Goal: Information Seeking & Learning: Learn about a topic

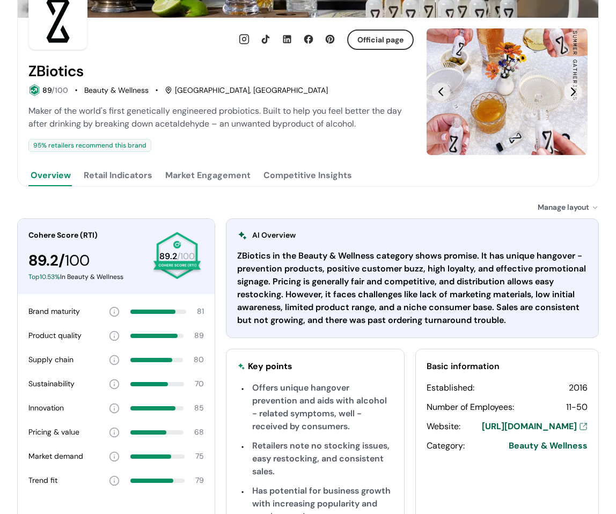
scroll to position [82, 0]
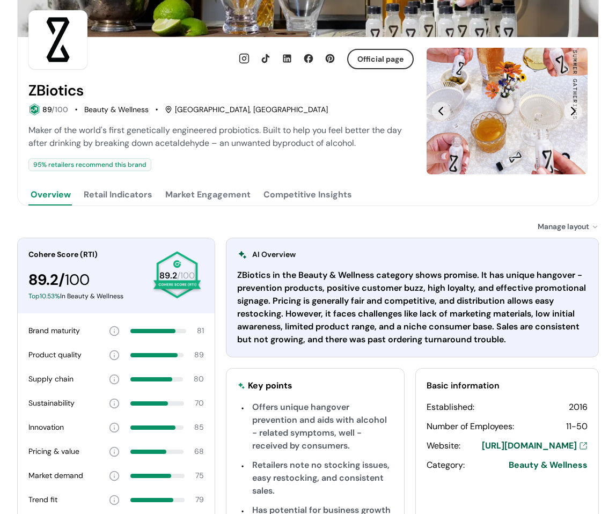
click at [128, 195] on button "Retail Indicators" at bounding box center [118, 194] width 73 height 21
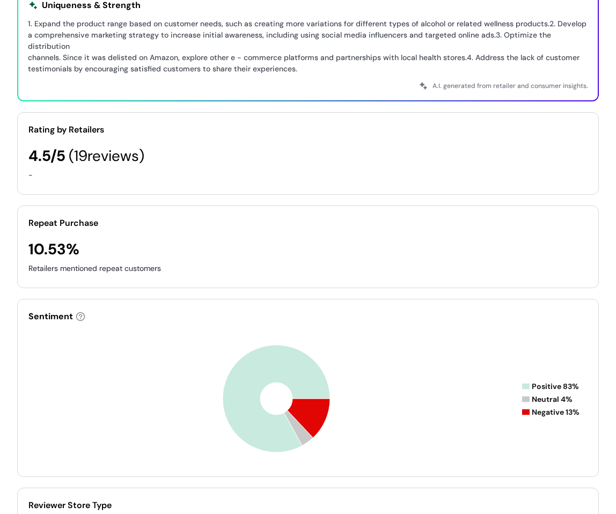
scroll to position [511, 0]
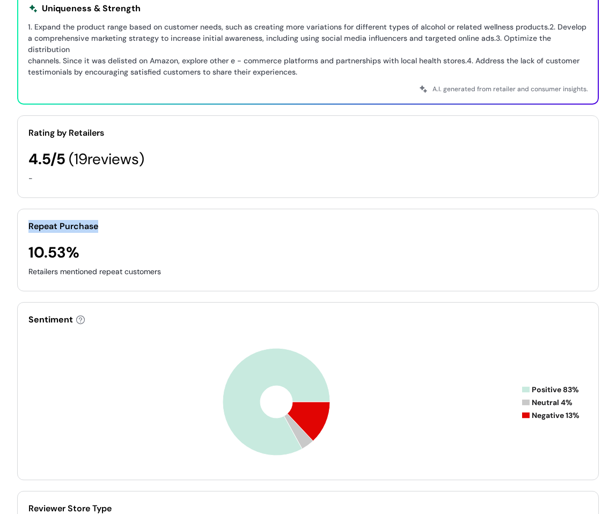
drag, startPoint x: 29, startPoint y: 216, endPoint x: 191, endPoint y: 143, distance: 178.1
click at [107, 220] on div "Repeat Purchase" at bounding box center [307, 226] width 559 height 13
copy div "Repeat Purchase"
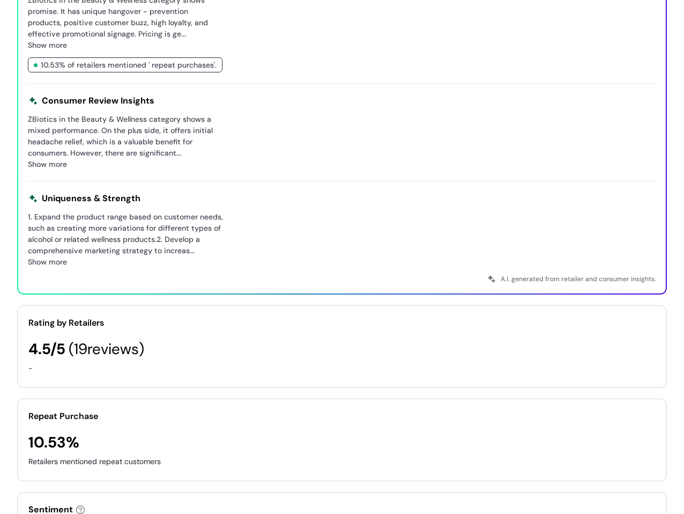
scroll to position [345, 0]
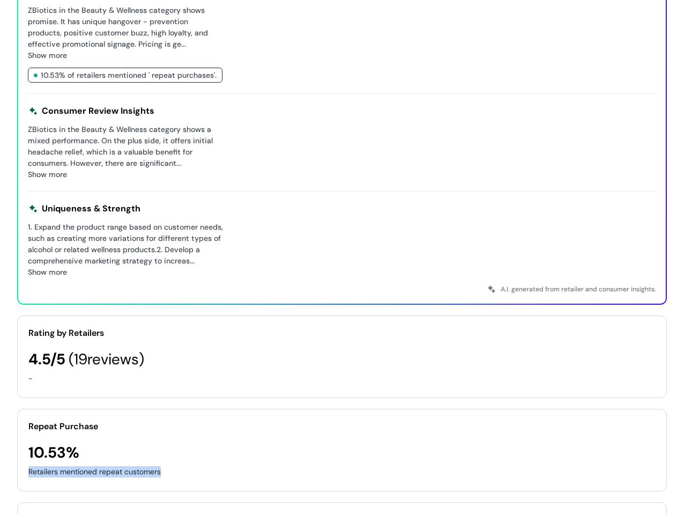
drag, startPoint x: 169, startPoint y: 261, endPoint x: 27, endPoint y: 258, distance: 142.1
click at [27, 409] on div "Repeat Purchase 10.53% Retailers mentioned repeat customers" at bounding box center [342, 450] width 650 height 83
copy div "Retailers mentioned repeat customers"
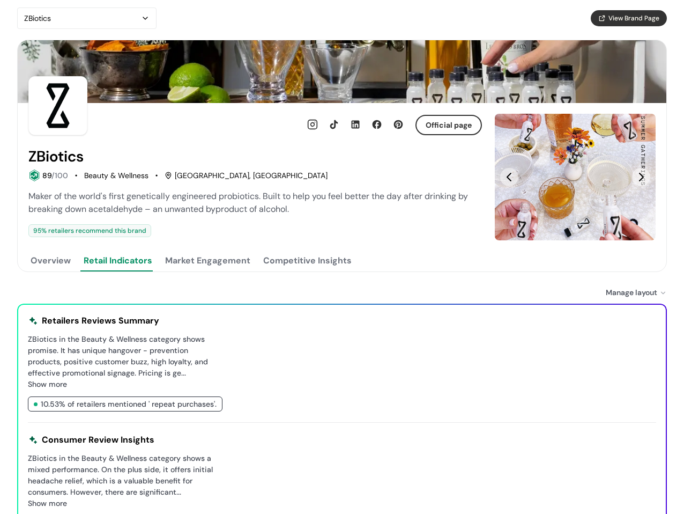
scroll to position [0, 0]
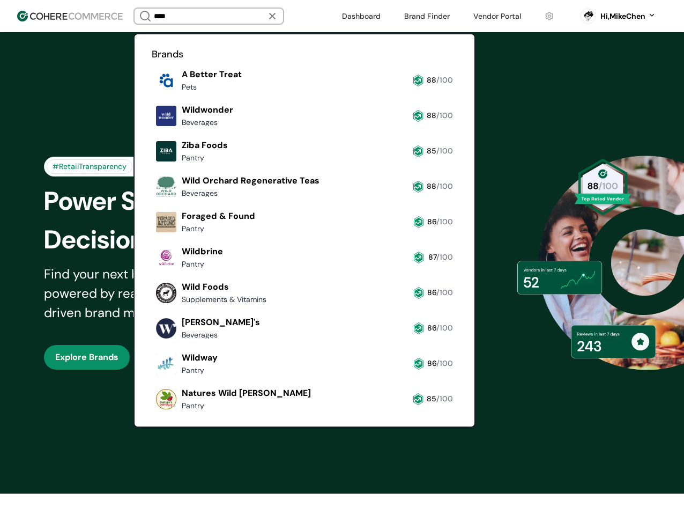
type input "****"
click at [504, 18] on link at bounding box center [497, 16] width 61 height 16
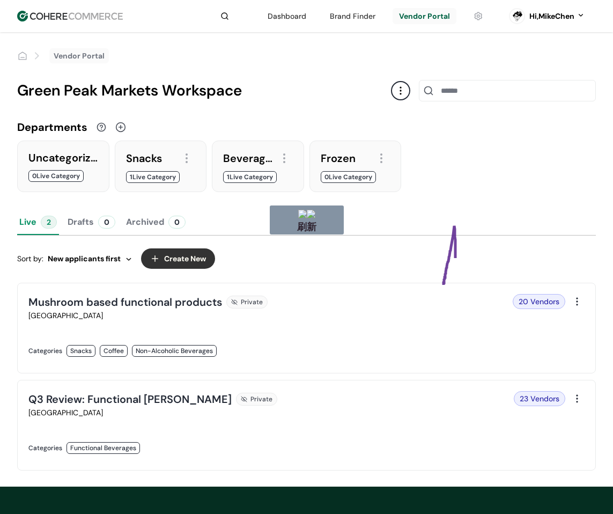
drag, startPoint x: 455, startPoint y: 259, endPoint x: 442, endPoint y: 290, distance: 33.2
click at [300, 362] on link at bounding box center [164, 362] width 272 height 0
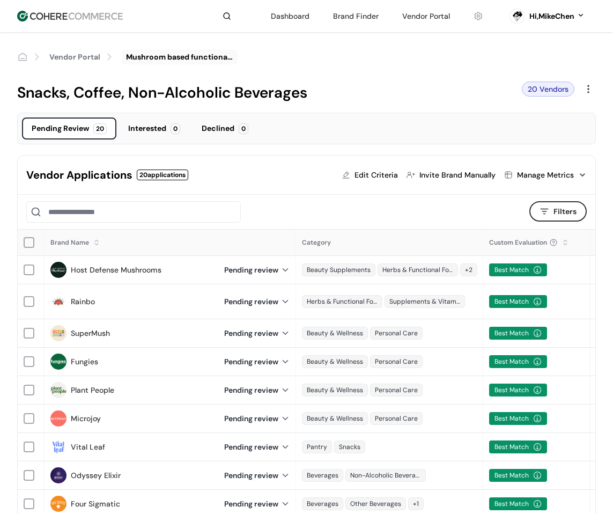
click at [95, 190] on div "Vendor Applications 20 applications Edit Criteria Invite Brand Manually Manage …" at bounding box center [306, 174] width 577 height 39
click at [95, 270] on link "Host Defense Mushrooms" at bounding box center [116, 269] width 91 height 11
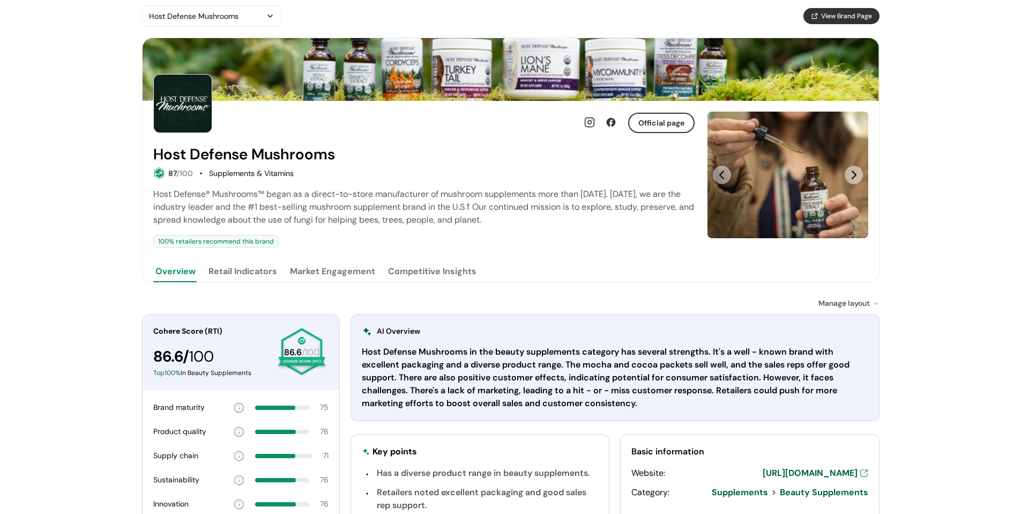
scroll to position [107, 0]
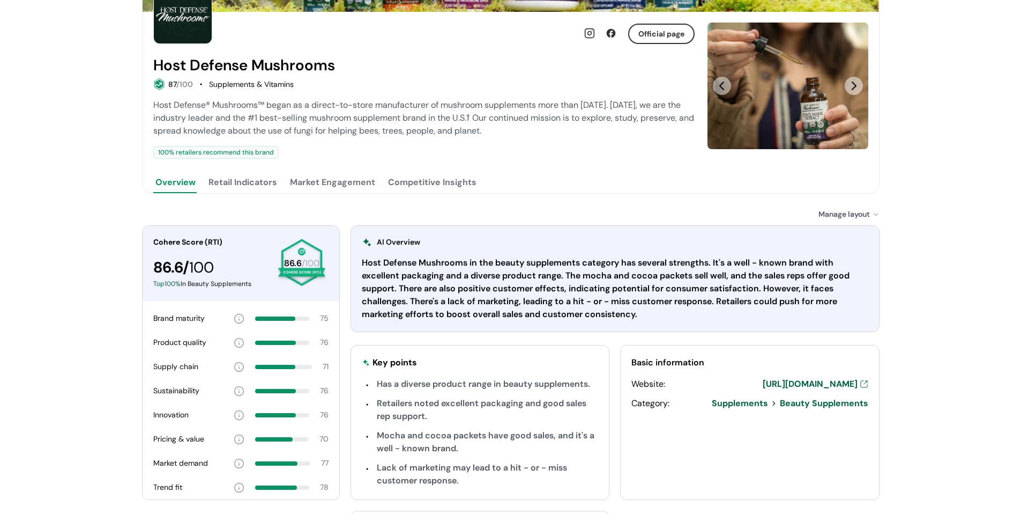
click at [421, 182] on button "Competitive Insights" at bounding box center [432, 182] width 93 height 21
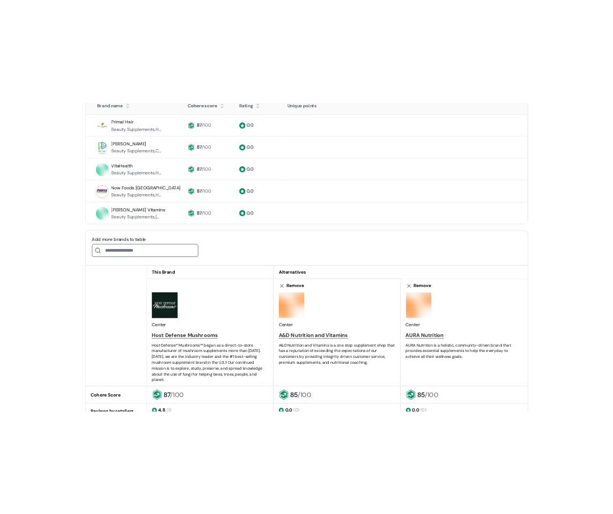
scroll to position [388, 0]
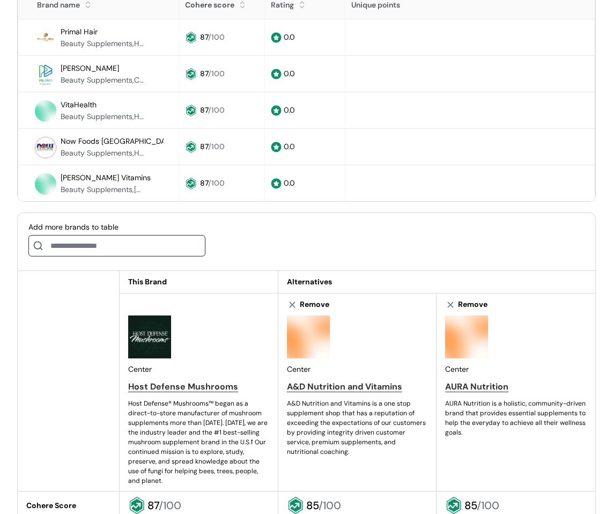
click at [80, 245] on input at bounding box center [116, 245] width 177 height 21
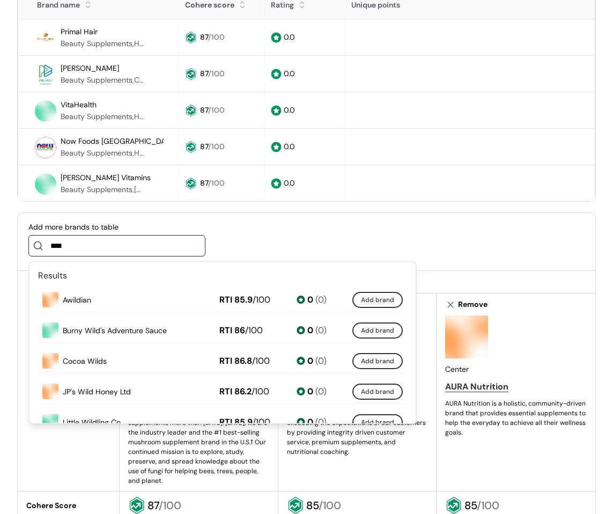
scroll to position [0, 0]
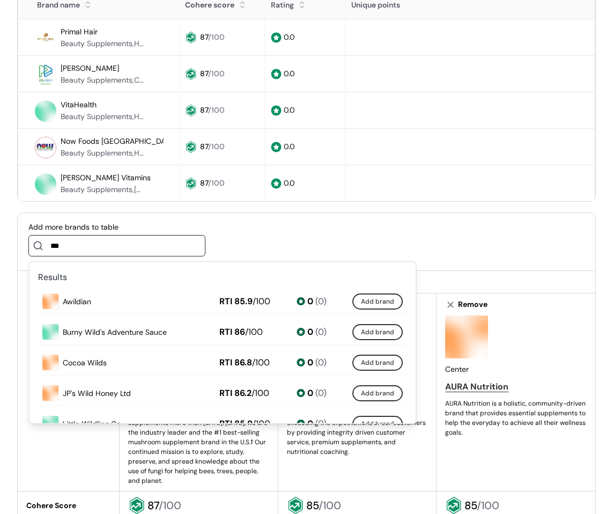
type input "***"
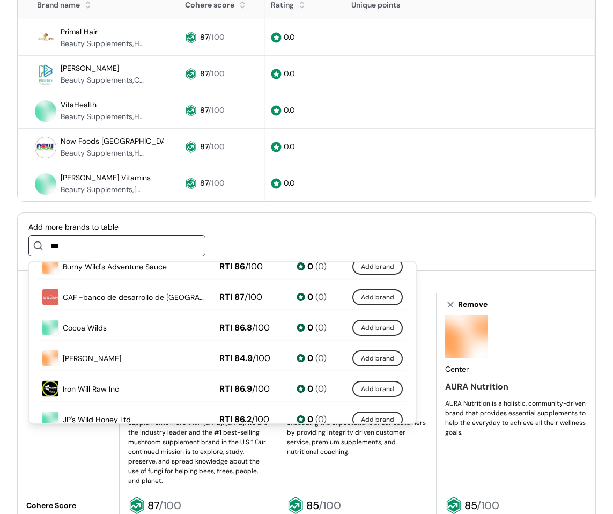
scroll to position [161, 0]
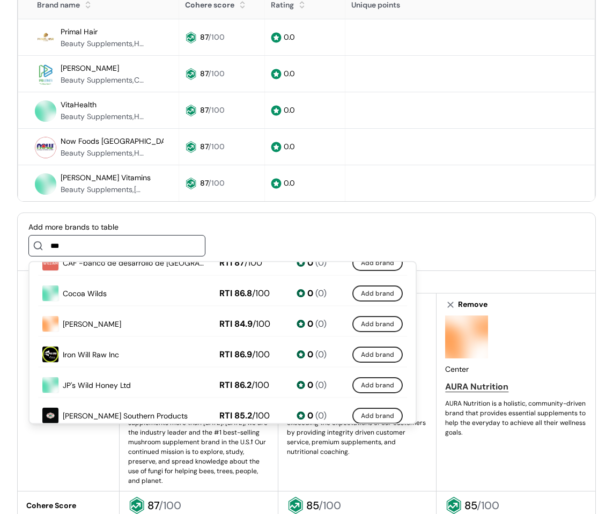
click at [72, 446] on td at bounding box center [69, 392] width 102 height 198
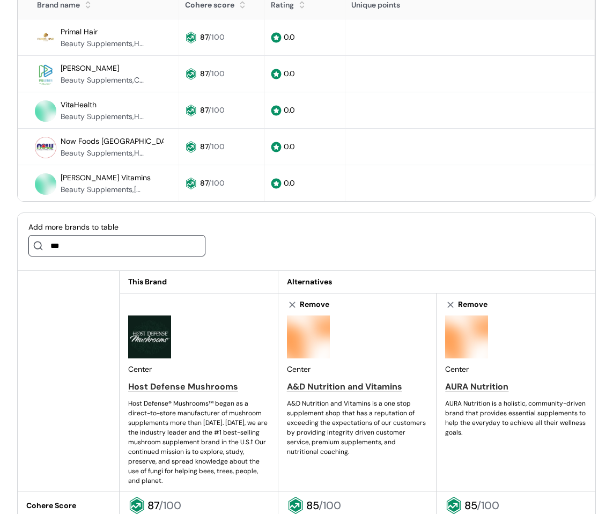
click at [114, 242] on input "***" at bounding box center [116, 245] width 177 height 21
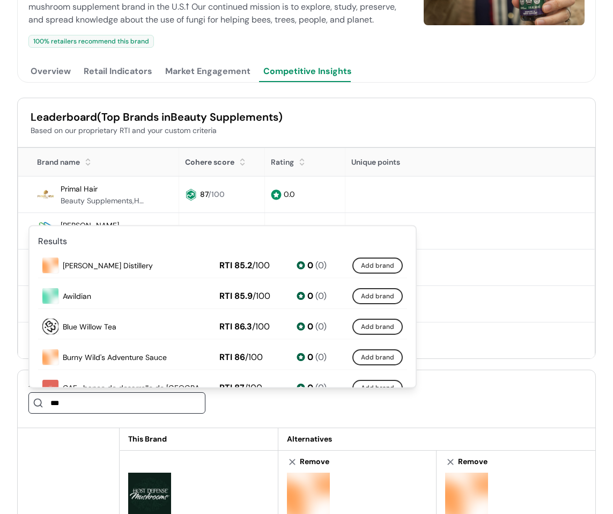
scroll to position [227, 0]
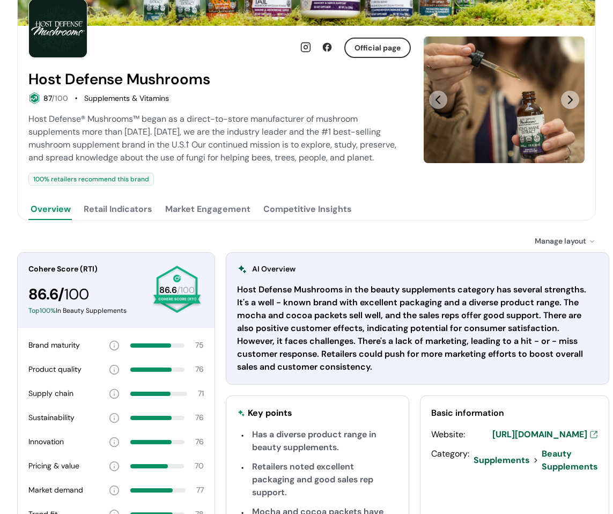
scroll to position [107, 0]
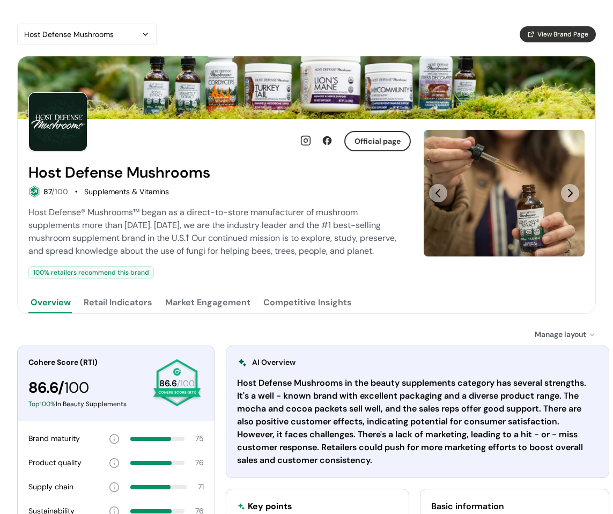
click at [124, 303] on button "Retail Indicators" at bounding box center [118, 302] width 73 height 21
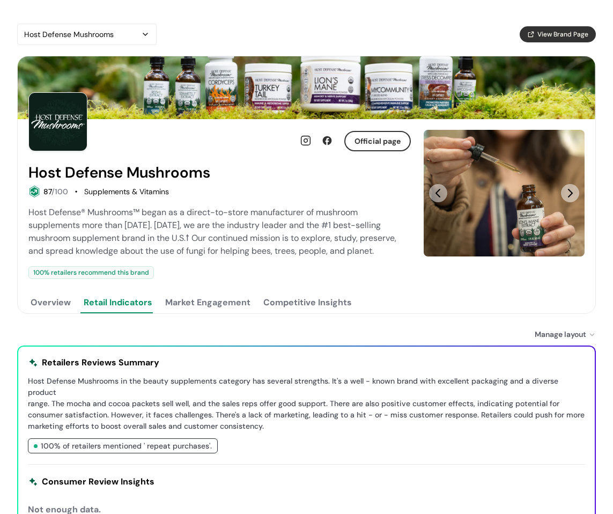
scroll to position [107, 0]
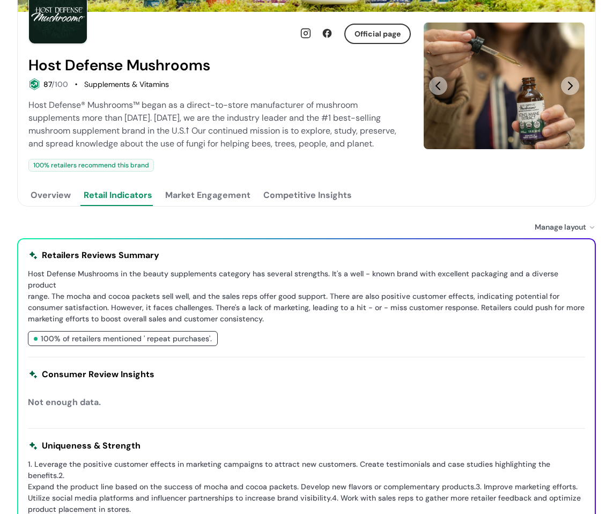
click at [214, 192] on button "Market Engagement" at bounding box center [208, 194] width 90 height 21
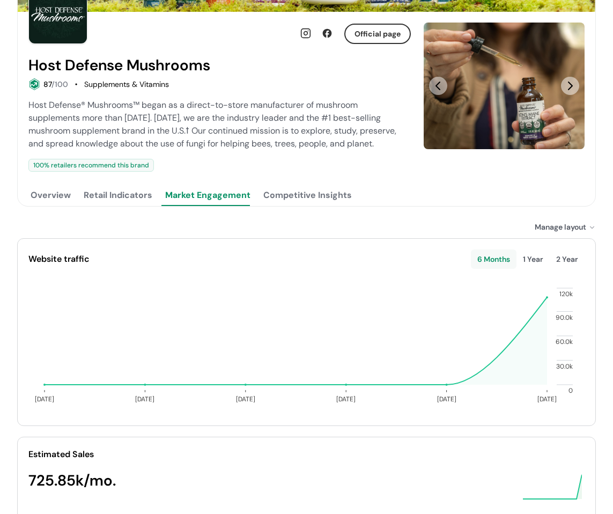
click at [291, 199] on button "Competitive Insights" at bounding box center [307, 194] width 93 height 21
